Goal: Information Seeking & Learning: Learn about a topic

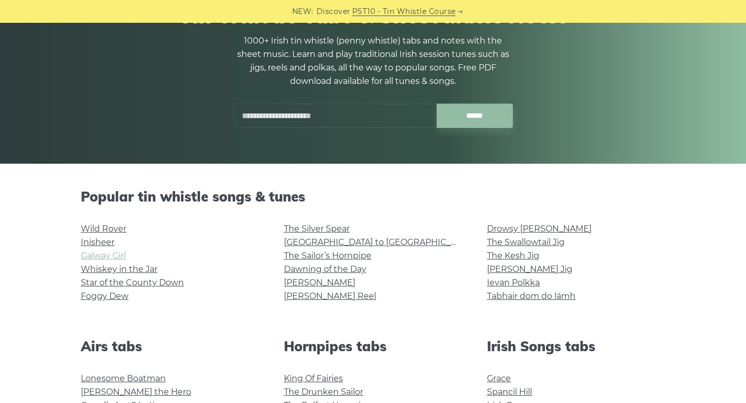
click at [113, 257] on link "Galway Girl" at bounding box center [103, 256] width 45 height 10
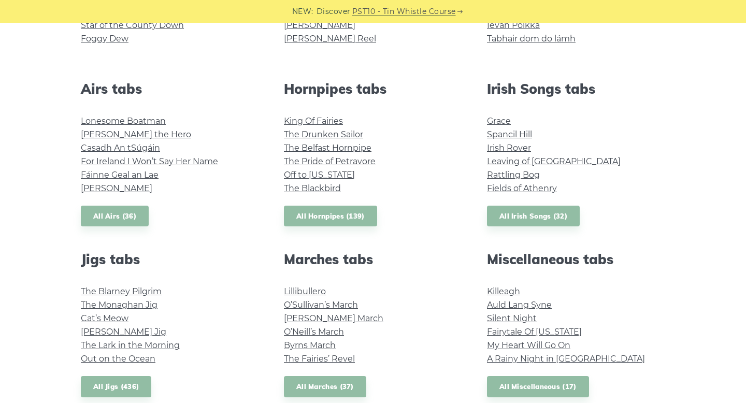
scroll to position [486, 0]
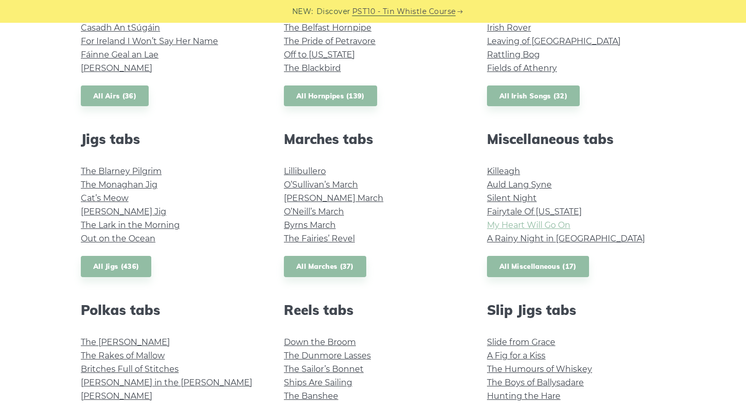
click at [548, 228] on link "My Heart Will Go On" at bounding box center [528, 225] width 83 height 10
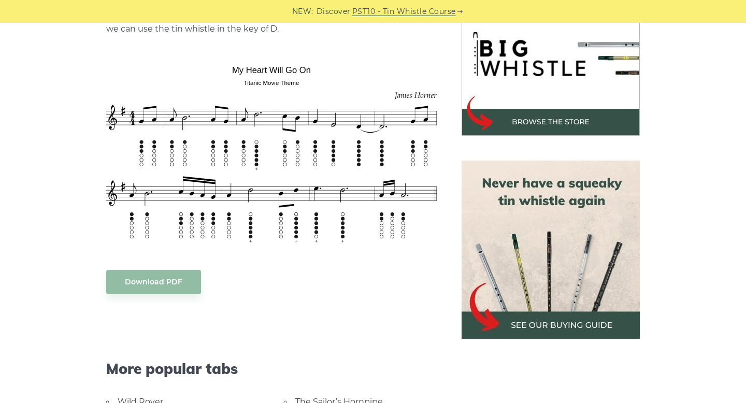
scroll to position [337, 0]
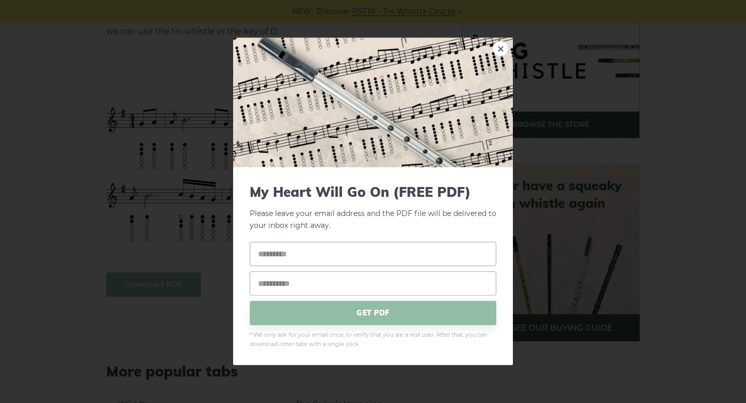
click at [500, 47] on link "×" at bounding box center [501, 49] width 16 height 16
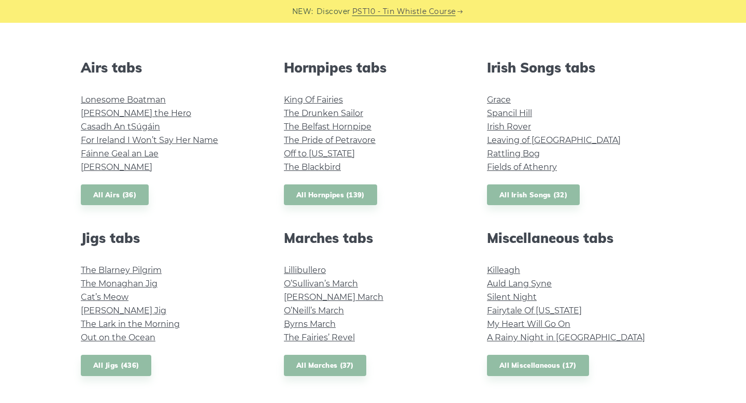
scroll to position [385, 0]
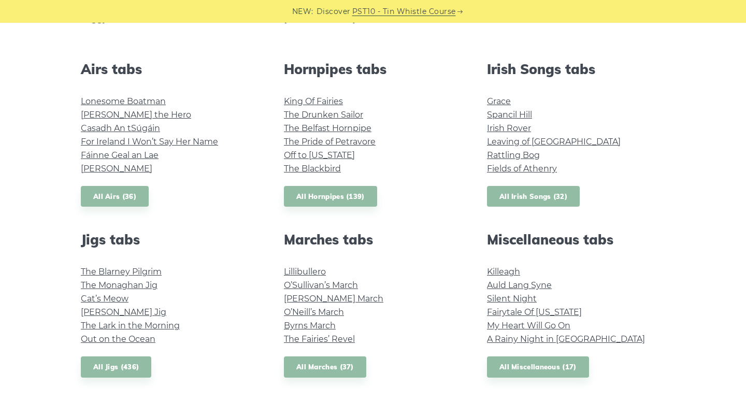
click at [553, 195] on link "All Irish Songs (32)" at bounding box center [533, 196] width 93 height 21
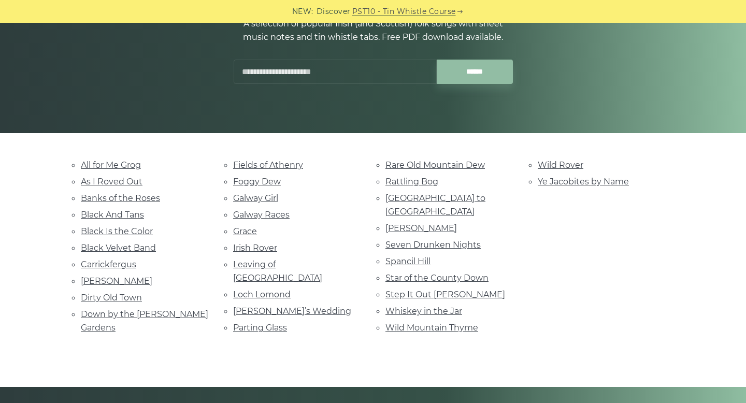
scroll to position [139, 0]
click at [113, 299] on link "Dirty Old Town" at bounding box center [111, 297] width 61 height 10
click at [113, 281] on link "[PERSON_NAME]" at bounding box center [116, 281] width 71 height 10
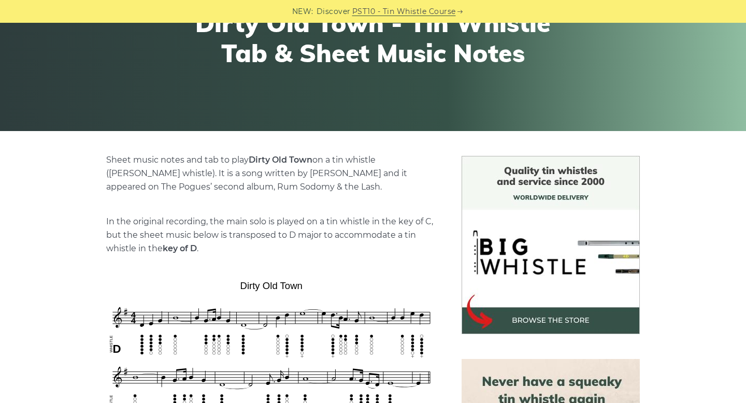
scroll to position [195, 0]
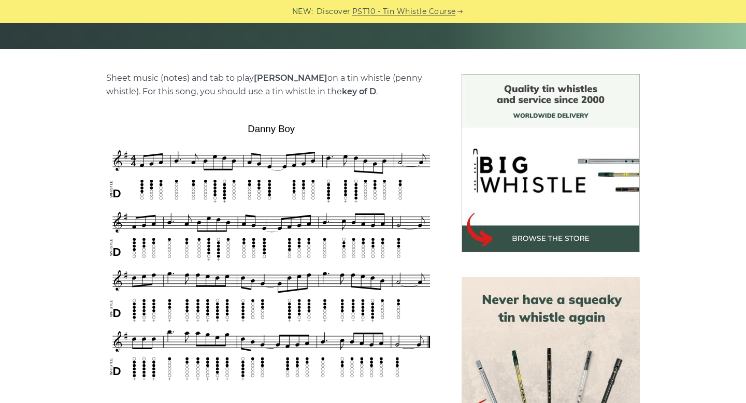
scroll to position [279, 0]
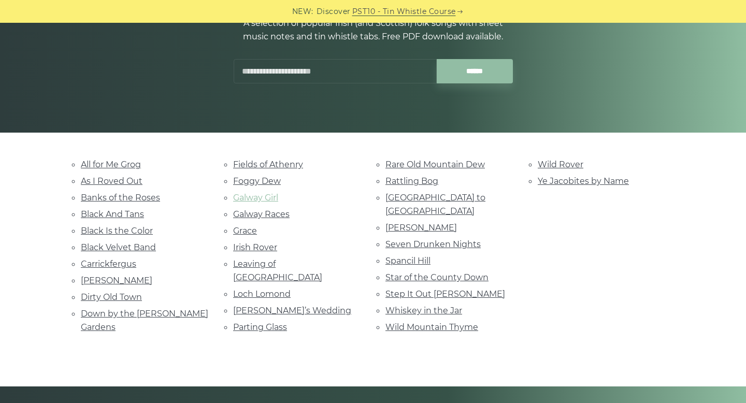
click at [269, 196] on link "Galway Girl" at bounding box center [255, 198] width 45 height 10
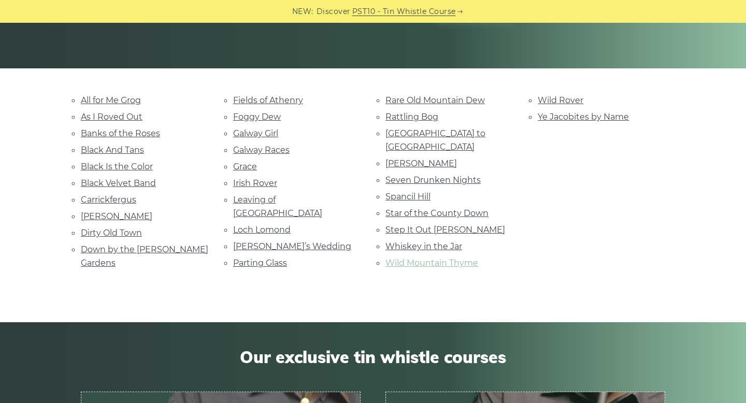
scroll to position [204, 0]
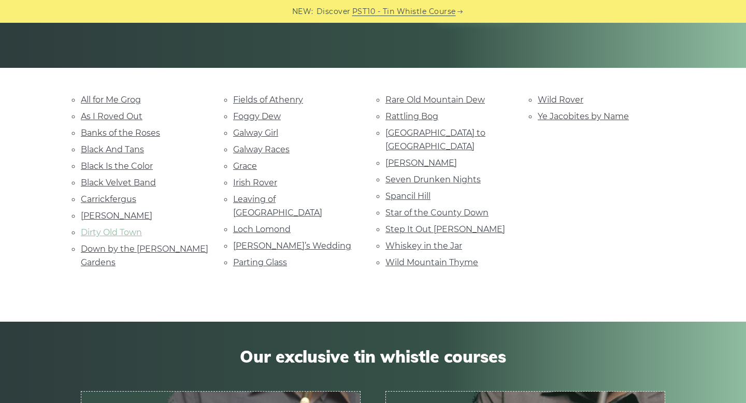
click at [126, 230] on link "Dirty Old Town" at bounding box center [111, 232] width 61 height 10
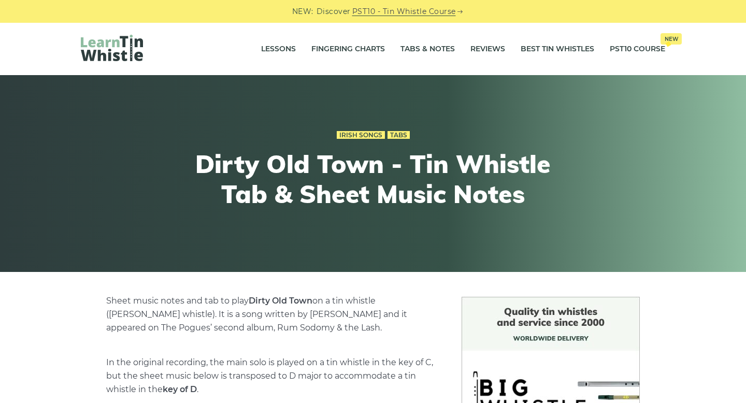
scroll to position [266, 0]
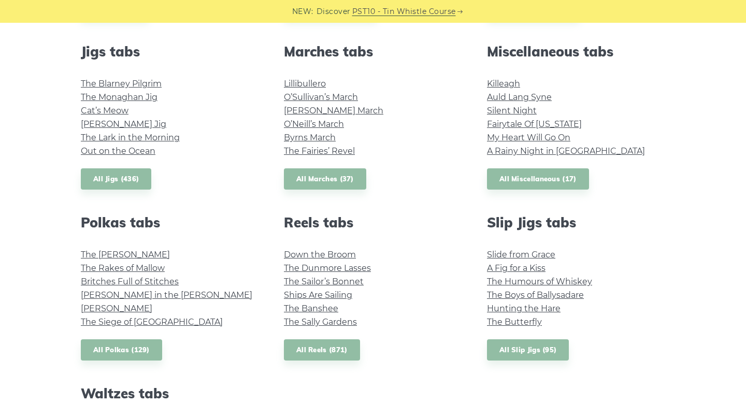
scroll to position [597, 0]
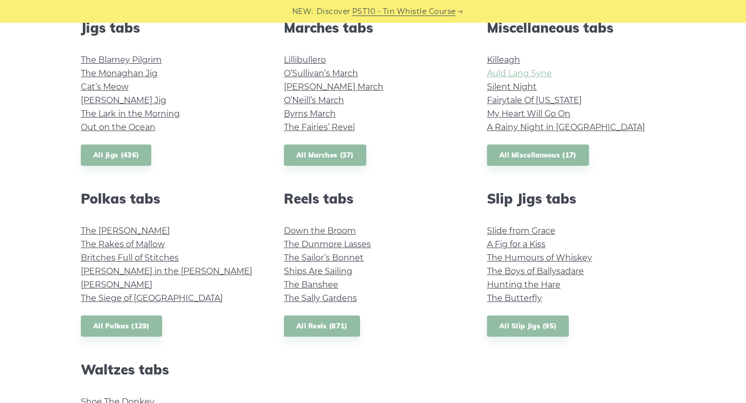
click at [519, 73] on link "Auld Lang Syne" at bounding box center [519, 73] width 65 height 10
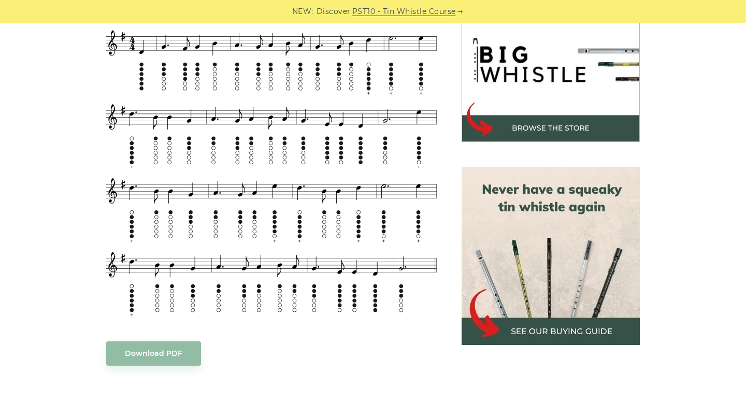
scroll to position [332, 0]
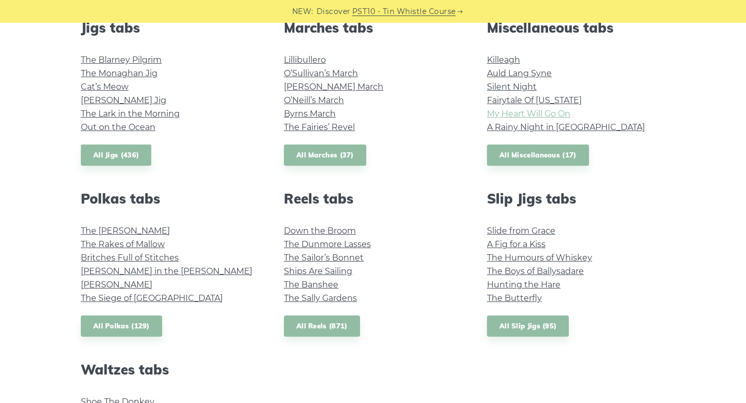
click at [534, 112] on link "My Heart Will Go On" at bounding box center [528, 114] width 83 height 10
click at [551, 147] on link "All Miscellaneous (17)" at bounding box center [538, 155] width 102 height 21
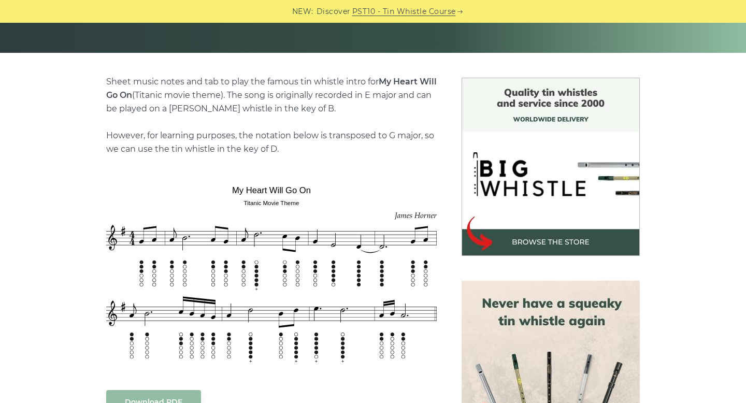
scroll to position [275, 0]
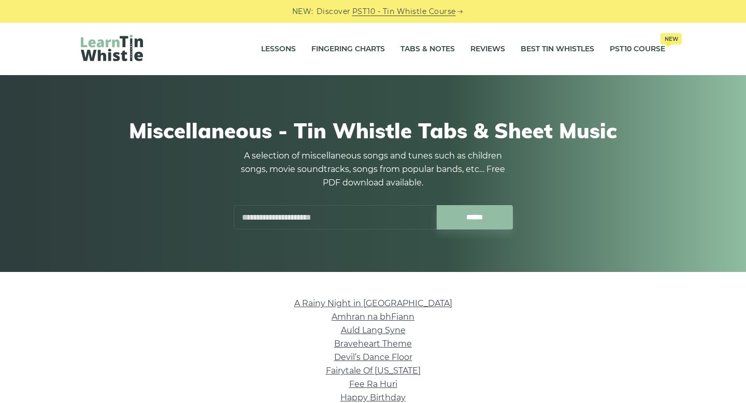
scroll to position [173, 0]
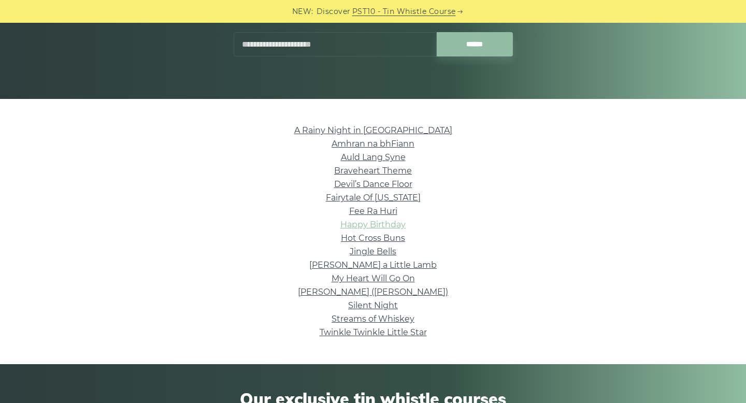
click at [387, 224] on link "Happy Birthday" at bounding box center [372, 225] width 65 height 10
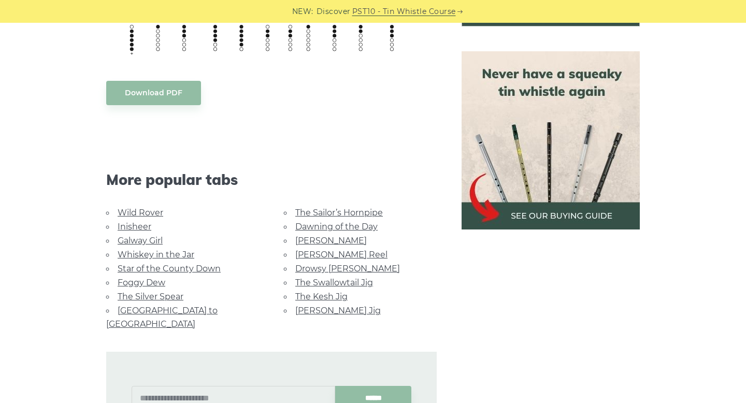
scroll to position [448, 0]
click at [178, 268] on link "Star of the County Down" at bounding box center [169, 269] width 103 height 10
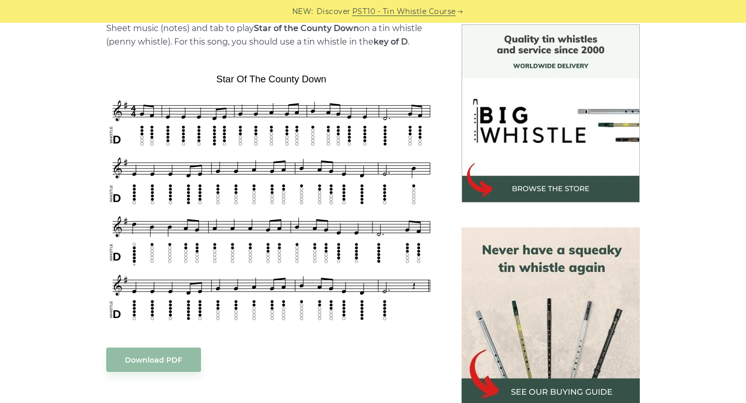
scroll to position [271, 0]
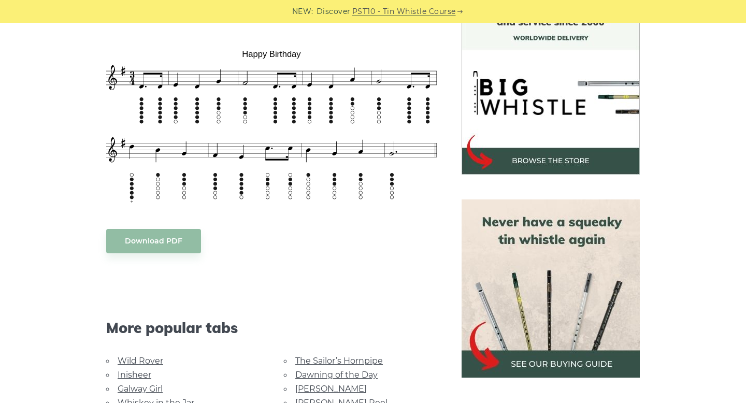
scroll to position [154, 0]
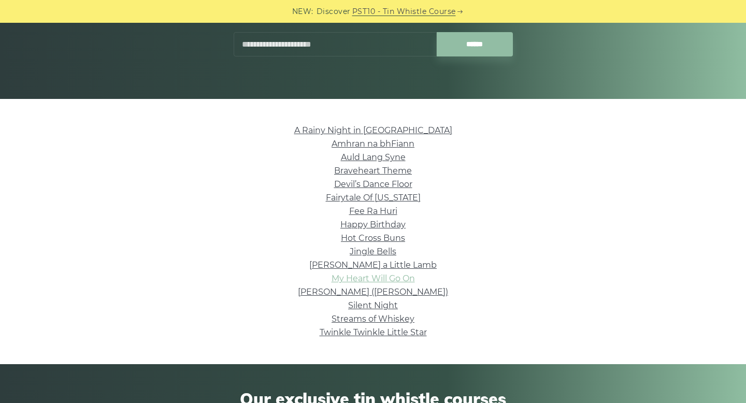
click at [395, 281] on link "My Heart Will Go On" at bounding box center [373, 278] width 83 height 10
click at [377, 291] on link "Nancy Mulligan (Ed Sheeran)" at bounding box center [373, 292] width 150 height 10
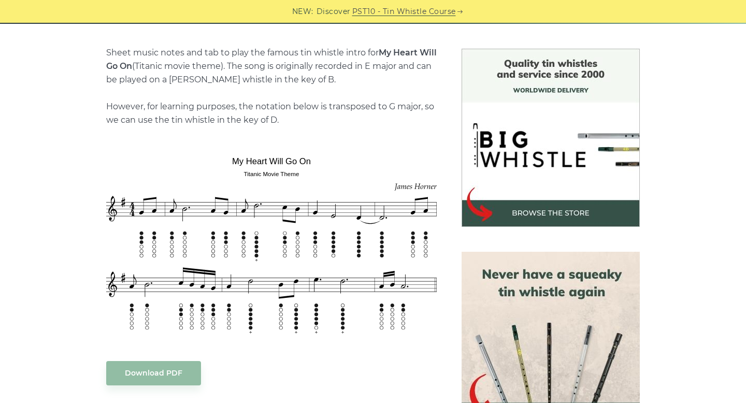
scroll to position [282, 0]
